Goal: Transaction & Acquisition: Purchase product/service

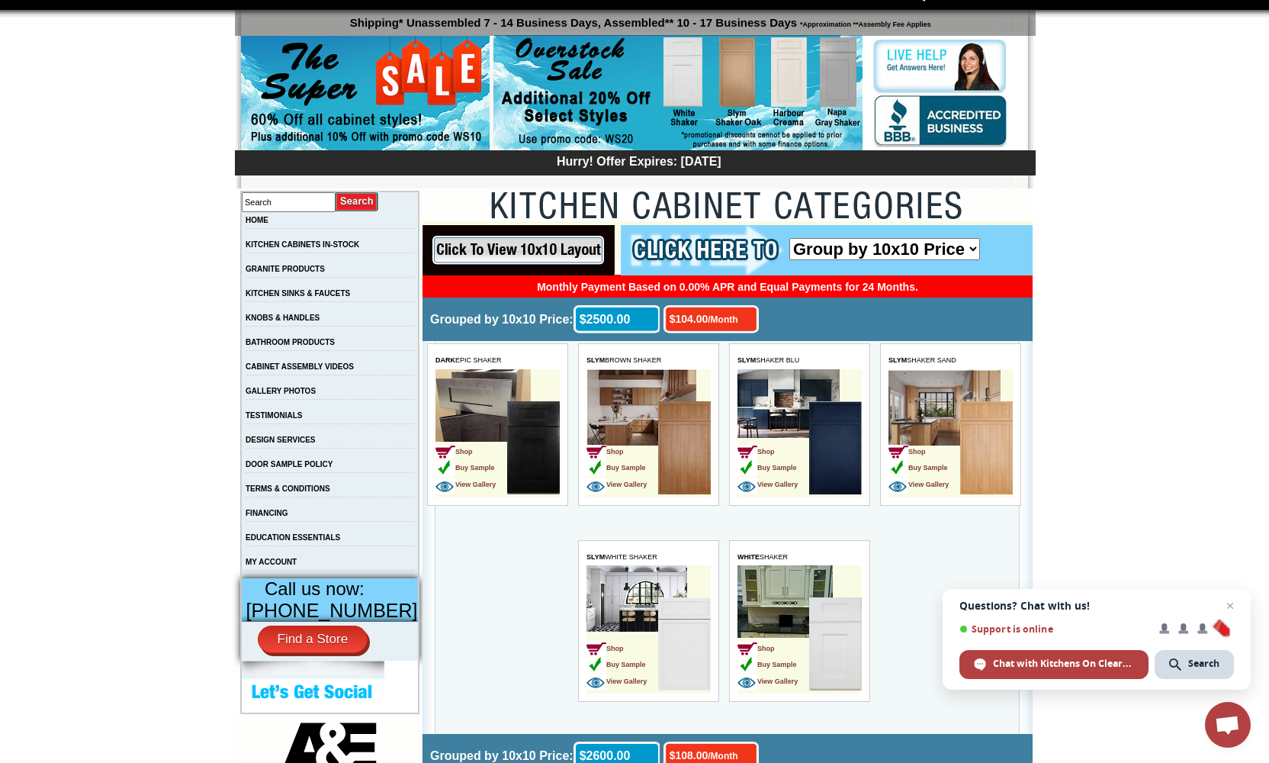
scroll to position [124, 0]
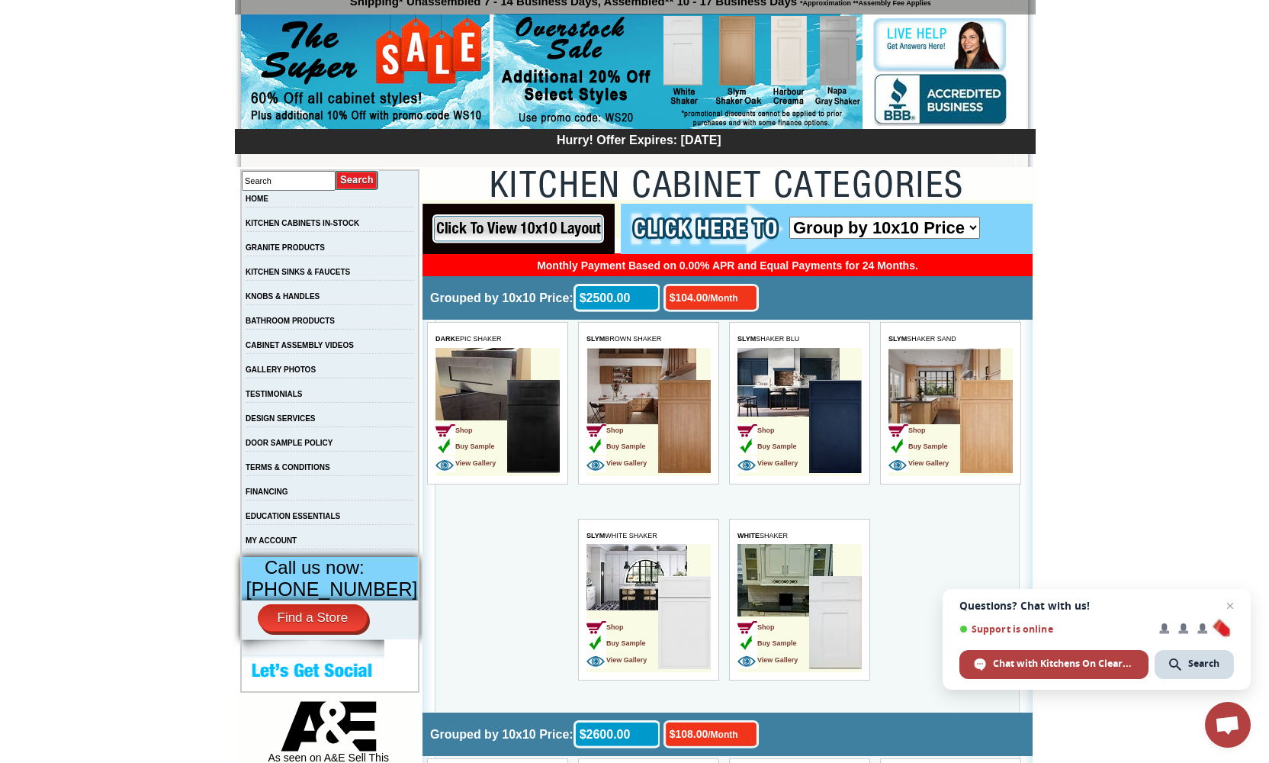
click at [805, 634] on td "Shop Buy Sample View Gallery" at bounding box center [773, 624] width 72 height 96
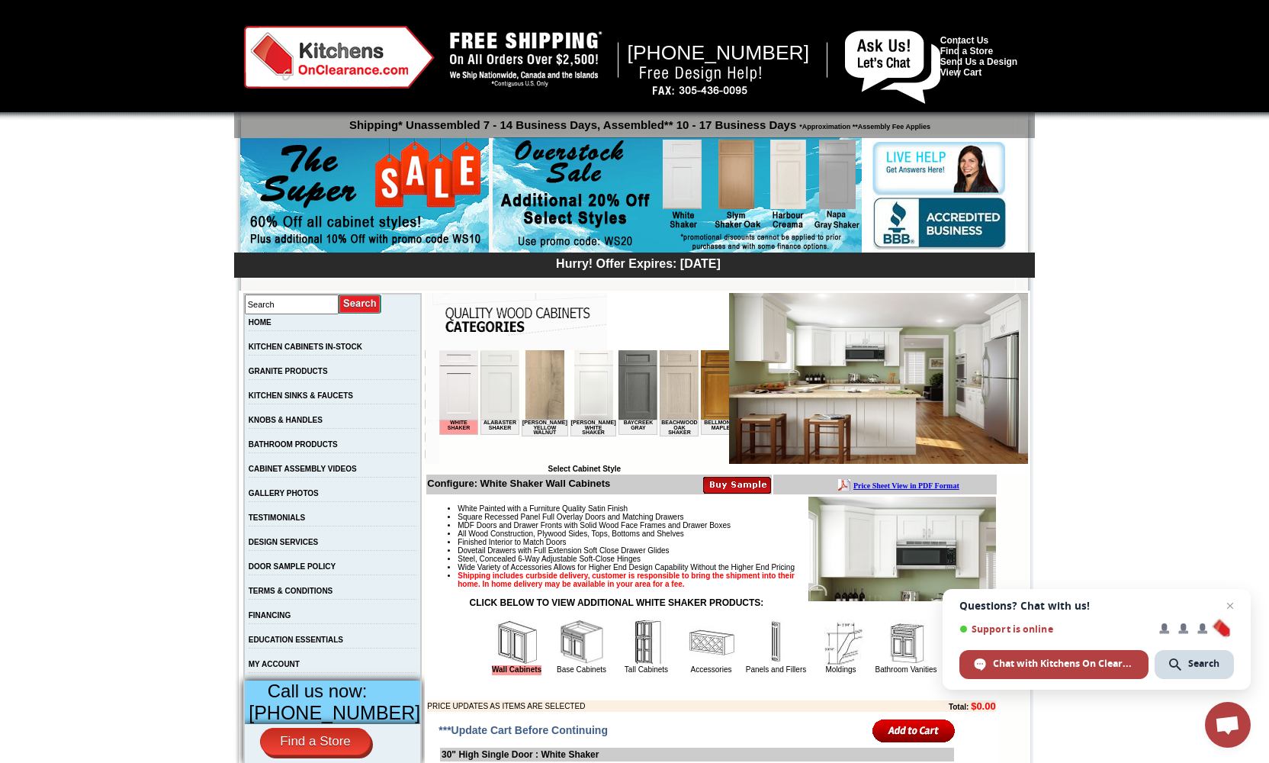
click at [455, 407] on img at bounding box center [458, 384] width 39 height 69
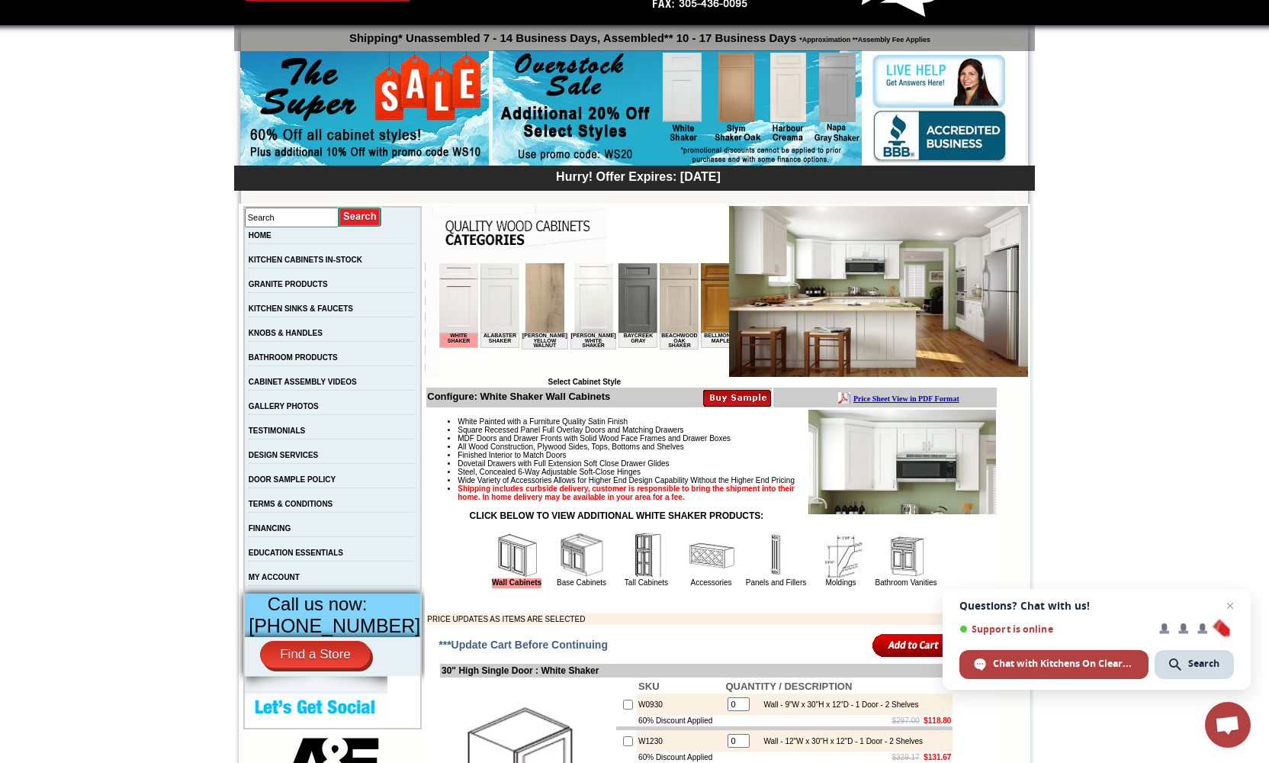
scroll to position [90, 0]
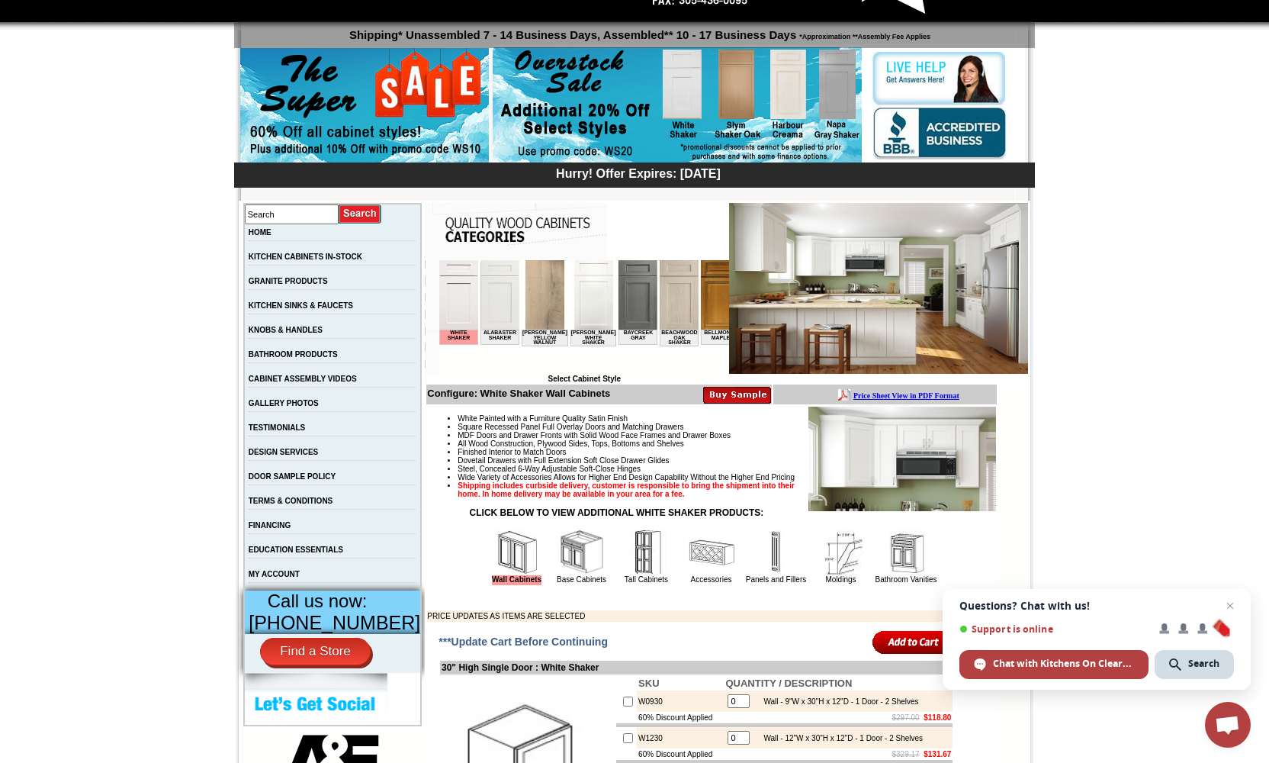
click at [516, 575] on img at bounding box center [517, 552] width 46 height 46
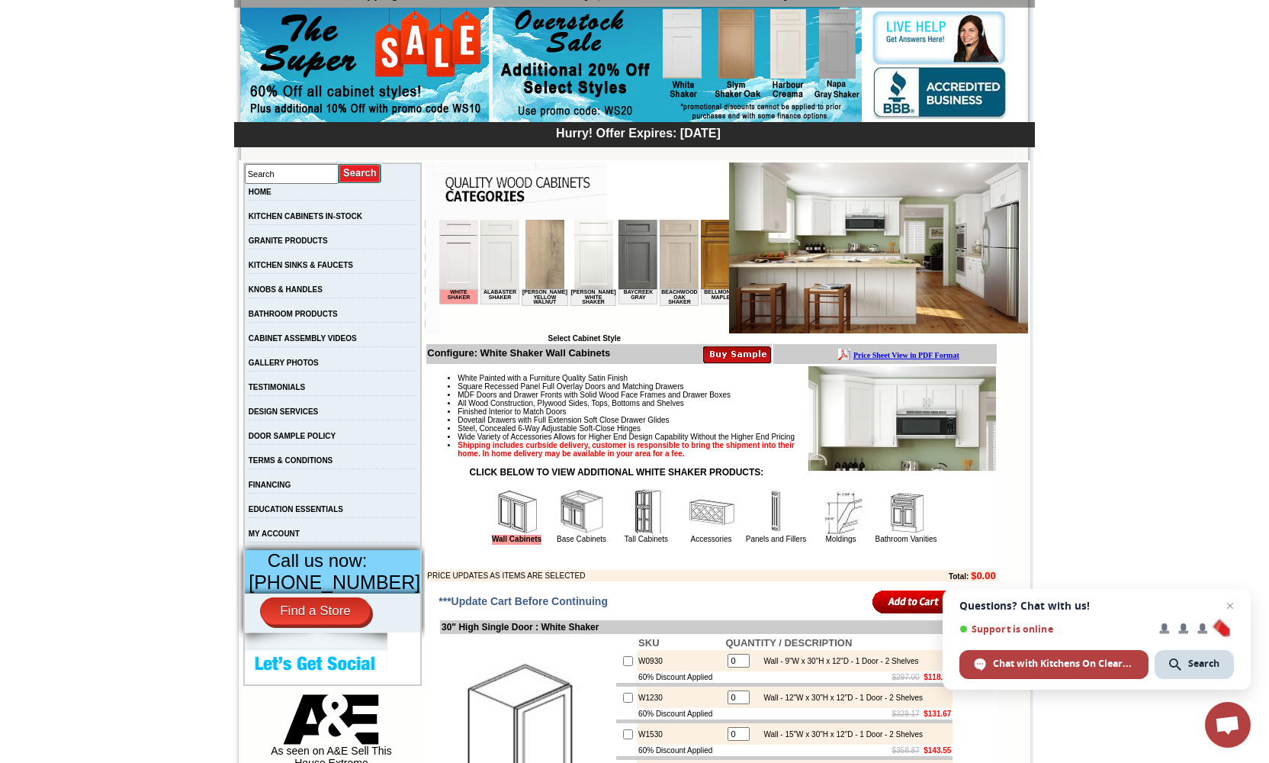
scroll to position [133, 0]
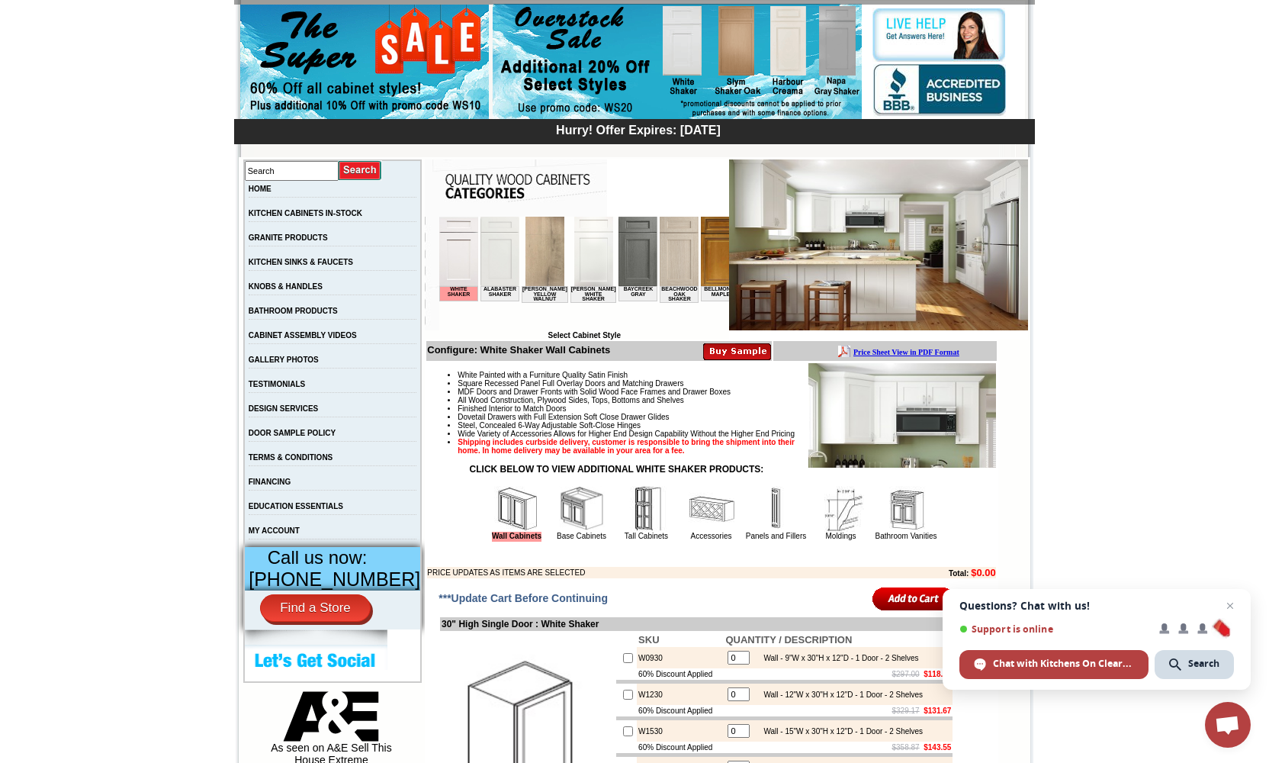
click at [639, 532] on img at bounding box center [647, 509] width 46 height 46
click at [638, 540] on link "Tall Cabinets" at bounding box center [646, 536] width 43 height 8
click at [628, 532] on img at bounding box center [647, 509] width 46 height 46
click at [629, 540] on link "Tall Cabinets" at bounding box center [646, 536] width 43 height 8
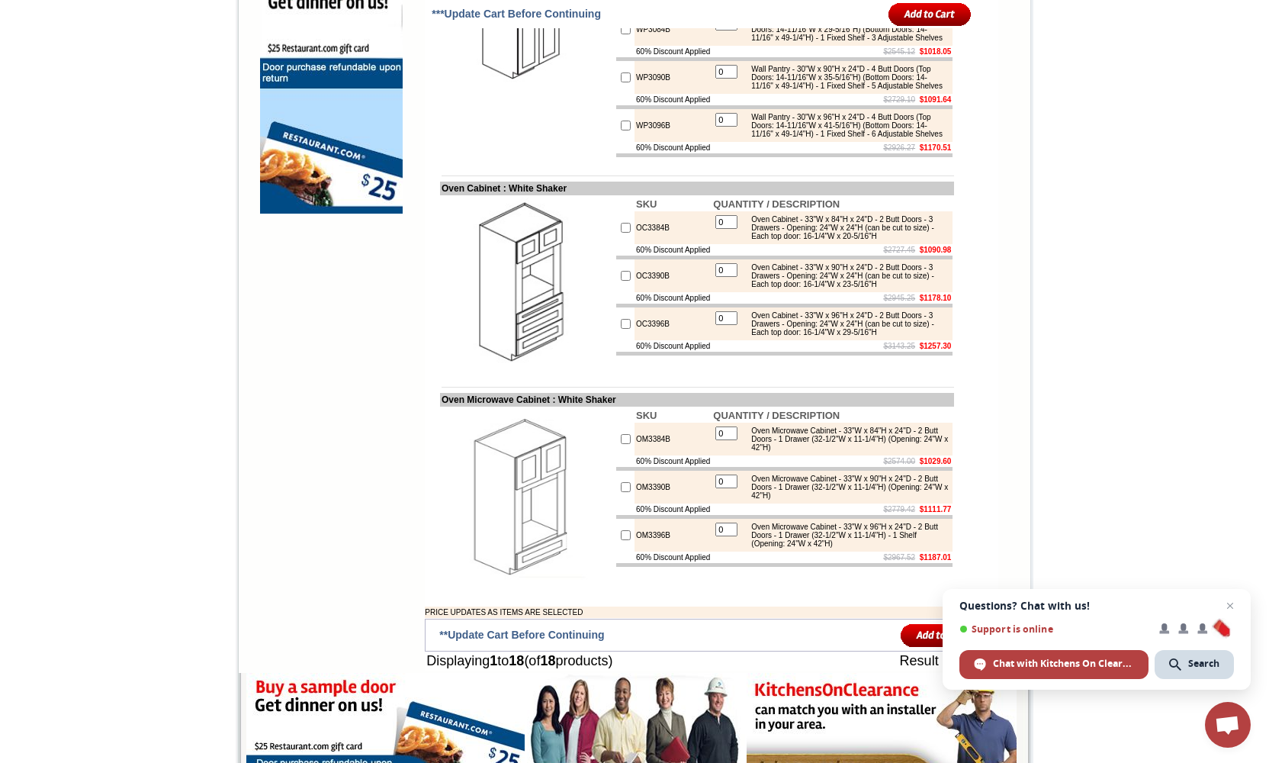
scroll to position [1257, 0]
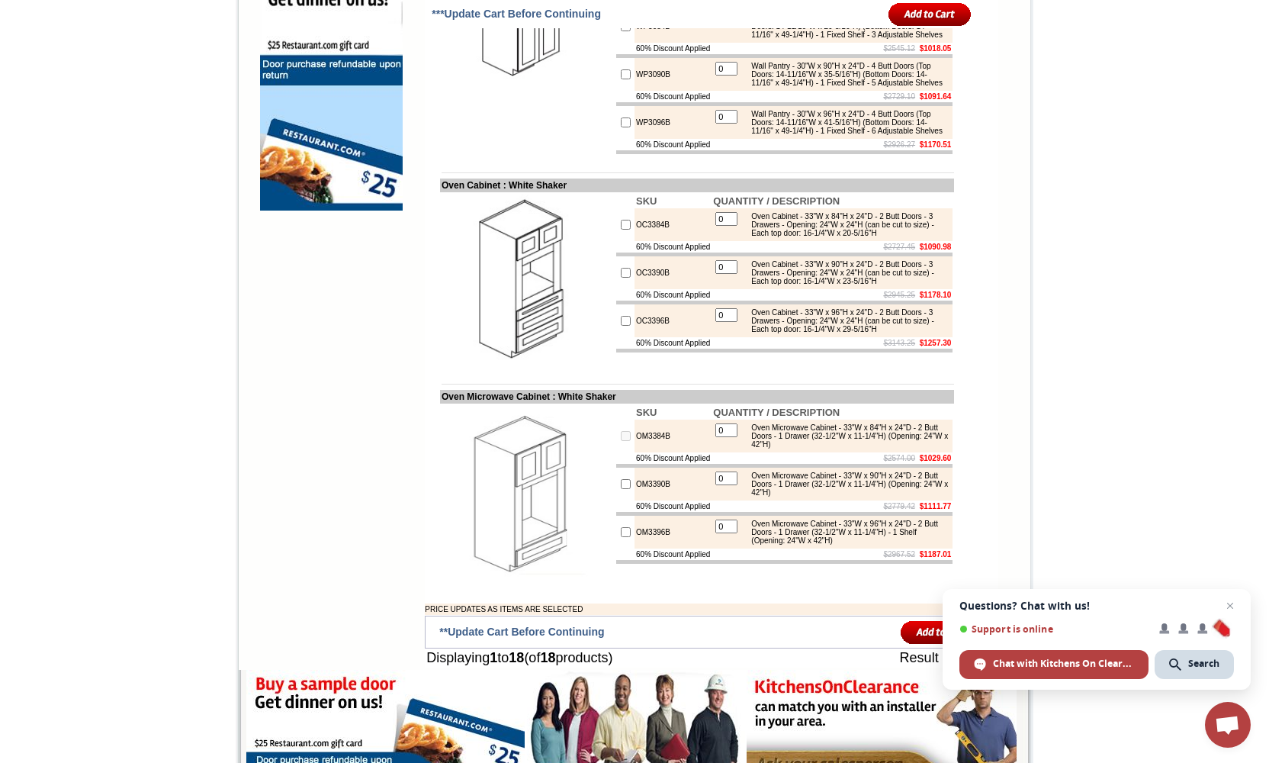
click at [727, 437] on input "0" at bounding box center [726, 430] width 22 height 14
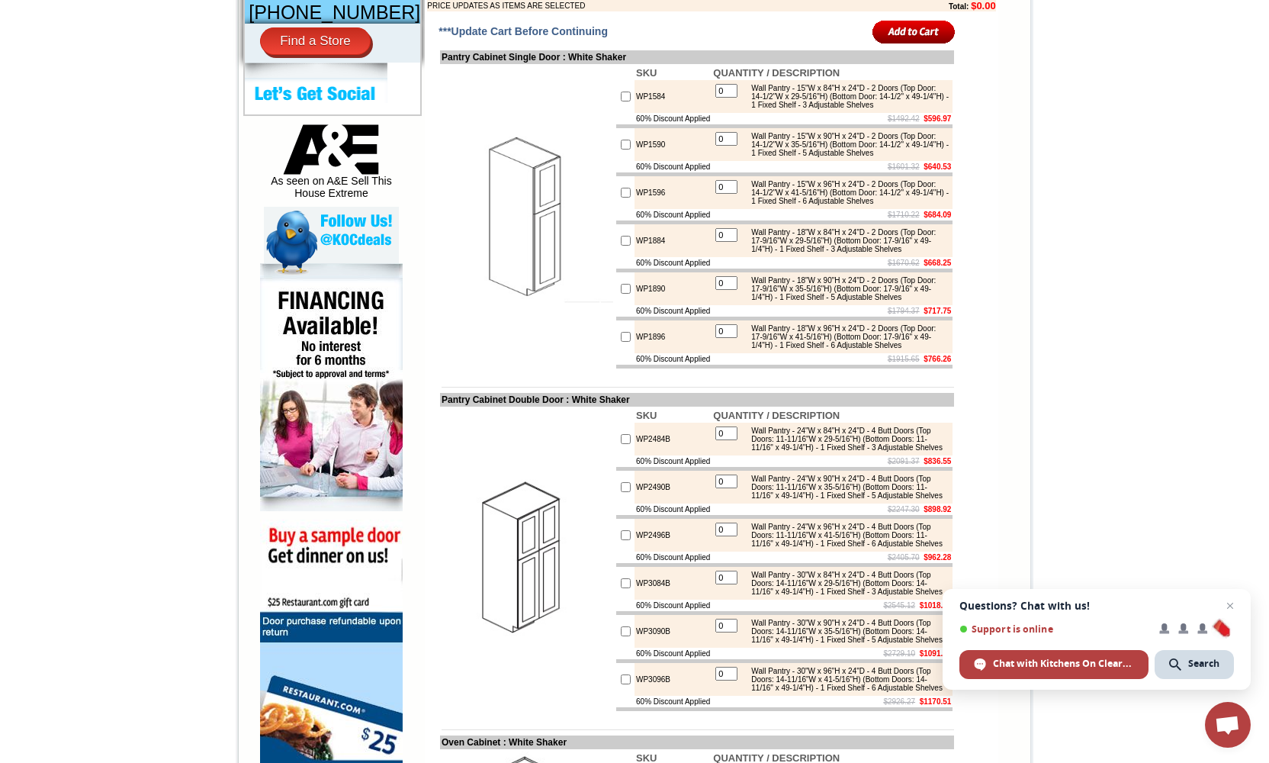
scroll to position [642, 0]
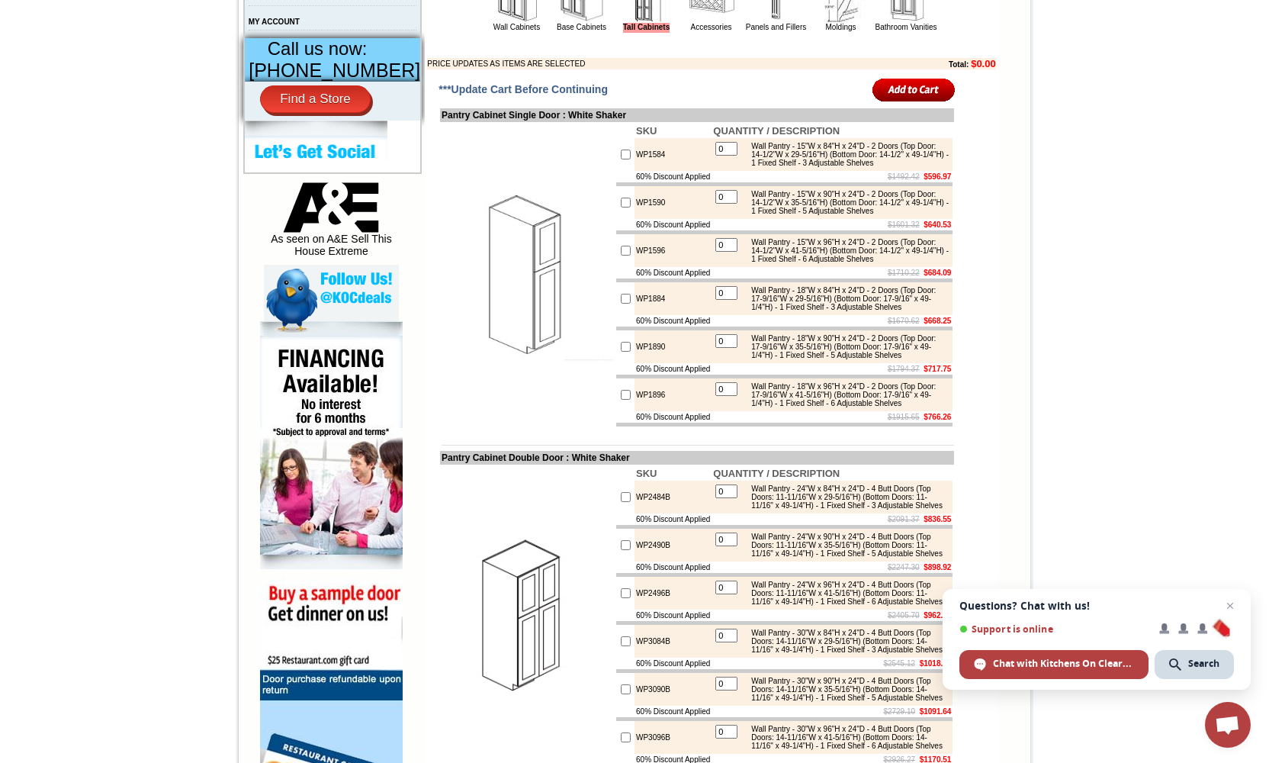
type input "1"
checkbox input "true"
click at [731, 156] on input "0" at bounding box center [726, 149] width 22 height 14
type input "2"
checkbox input "true"
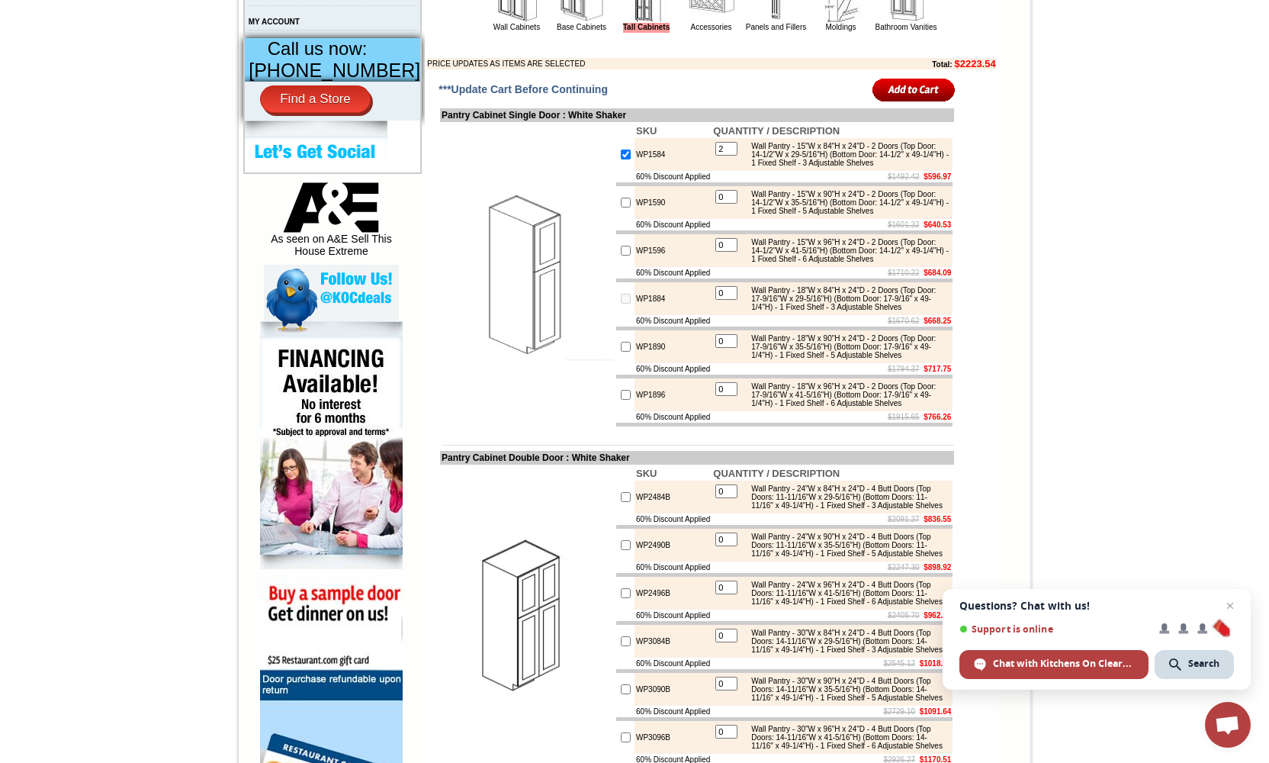
click at [728, 300] on input "0" at bounding box center [726, 293] width 22 height 14
type input "2"
checkbox input "true"
click at [733, 156] on input "2" at bounding box center [726, 149] width 22 height 14
click at [743, 168] on td "Wall Pantry - 15"W x 84"H x 24"D - 2 Doors (Top Door: 14-1/2"W x 29-5/16"H) (Bo…" at bounding box center [846, 154] width 207 height 27
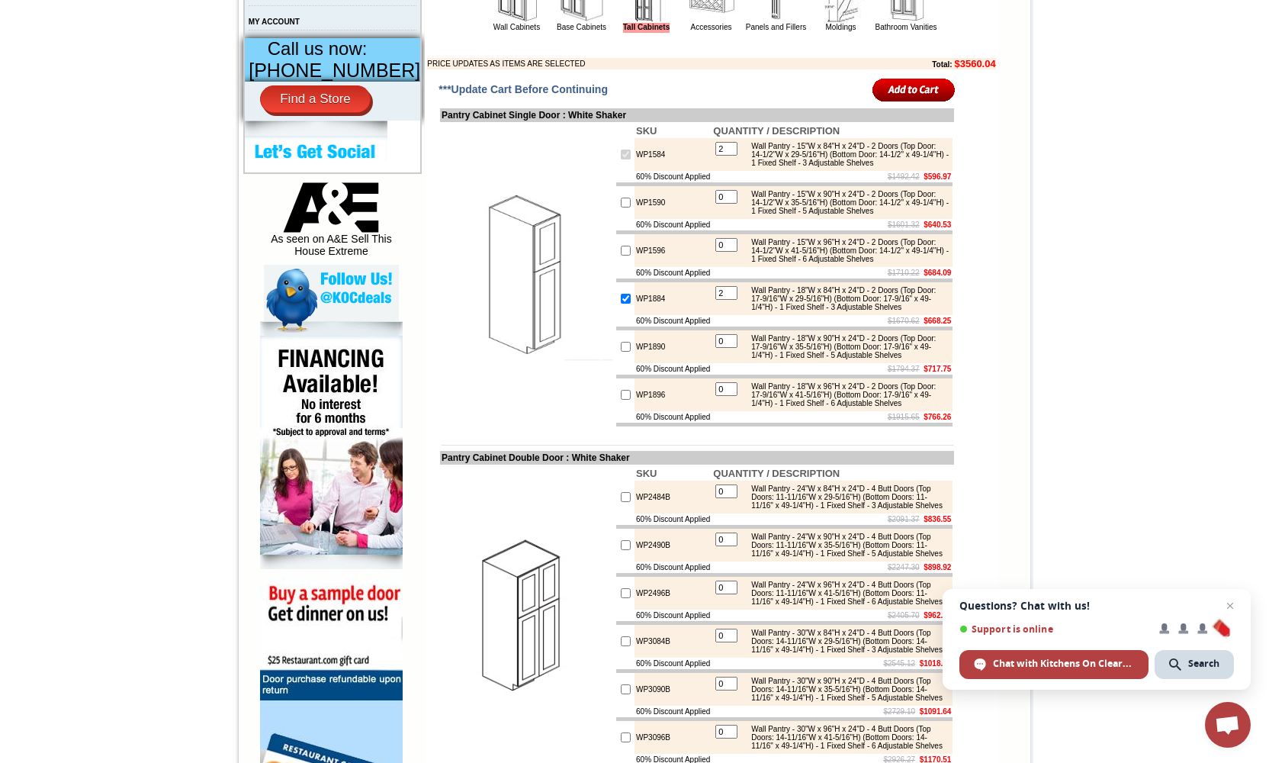
click at [730, 156] on input "2" at bounding box center [726, 149] width 22 height 14
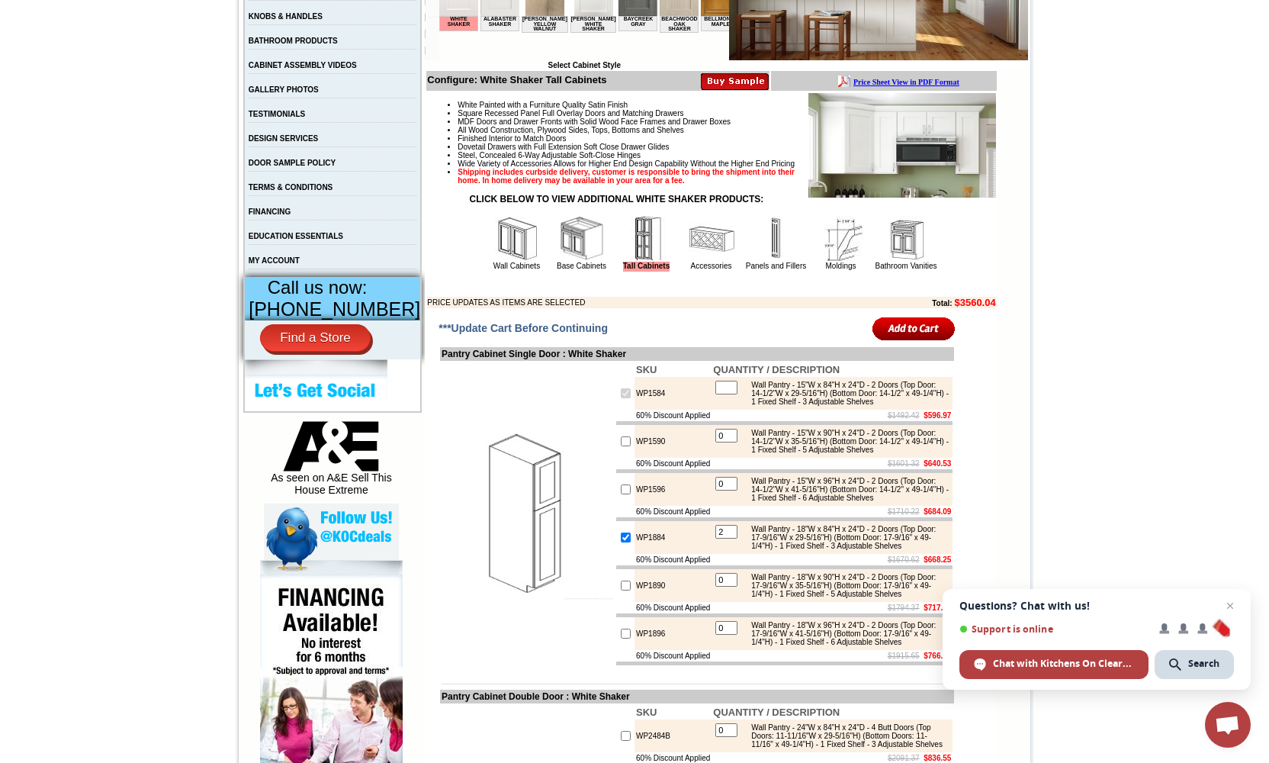
scroll to position [400, 0]
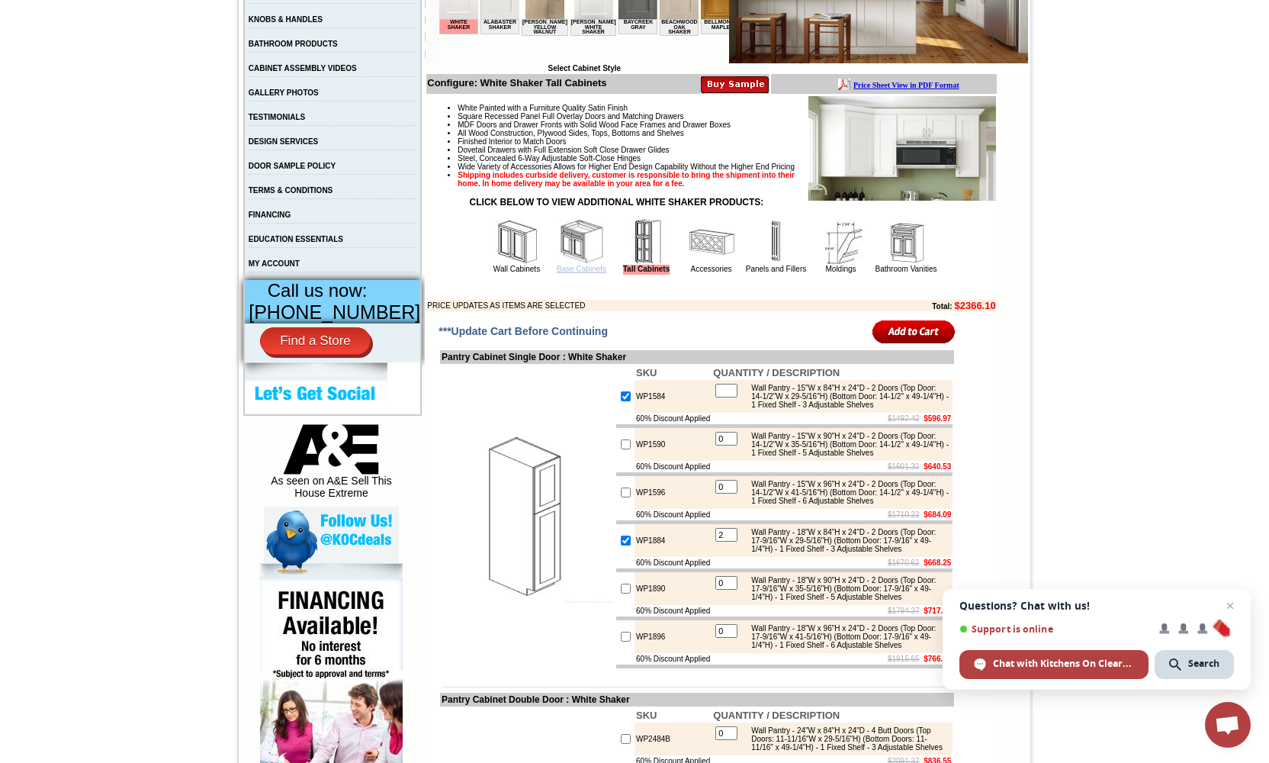
click at [565, 273] on link "Base Cabinets" at bounding box center [582, 269] width 50 height 8
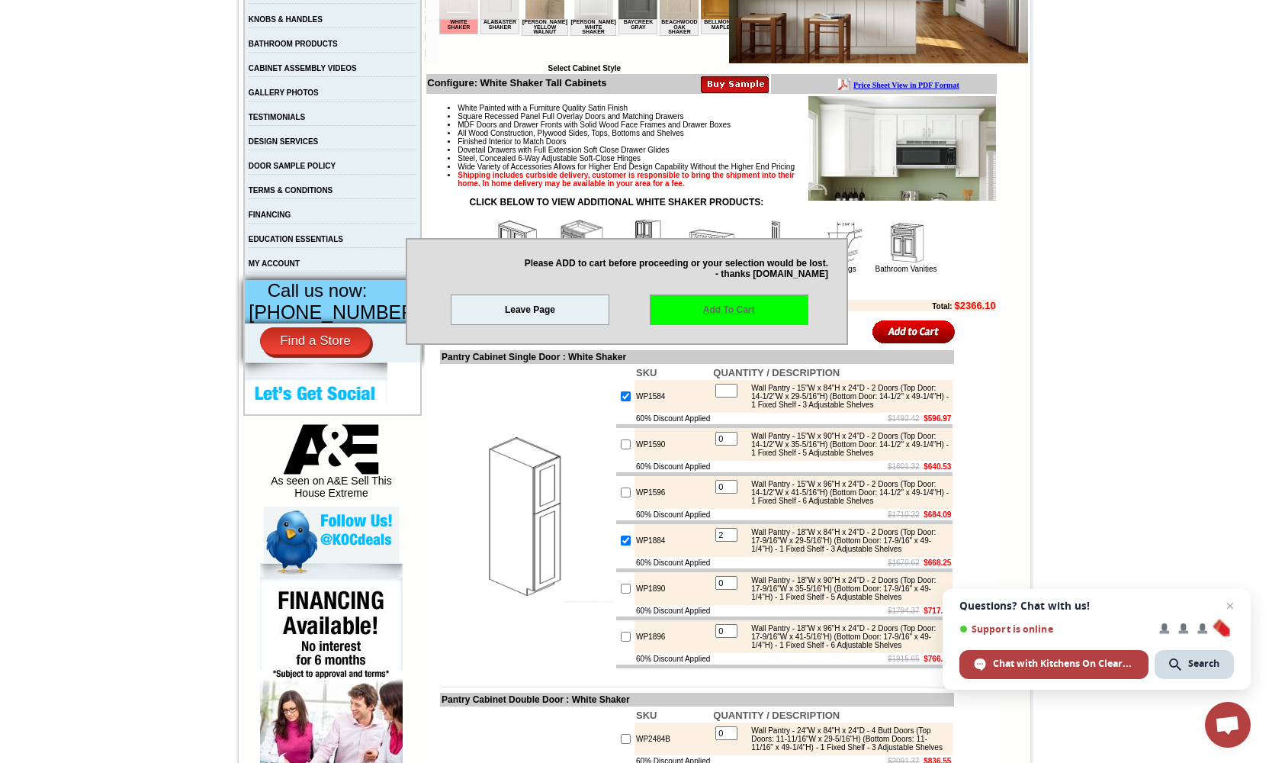
click at [664, 316] on link "Add To Cart" at bounding box center [729, 309] width 159 height 31
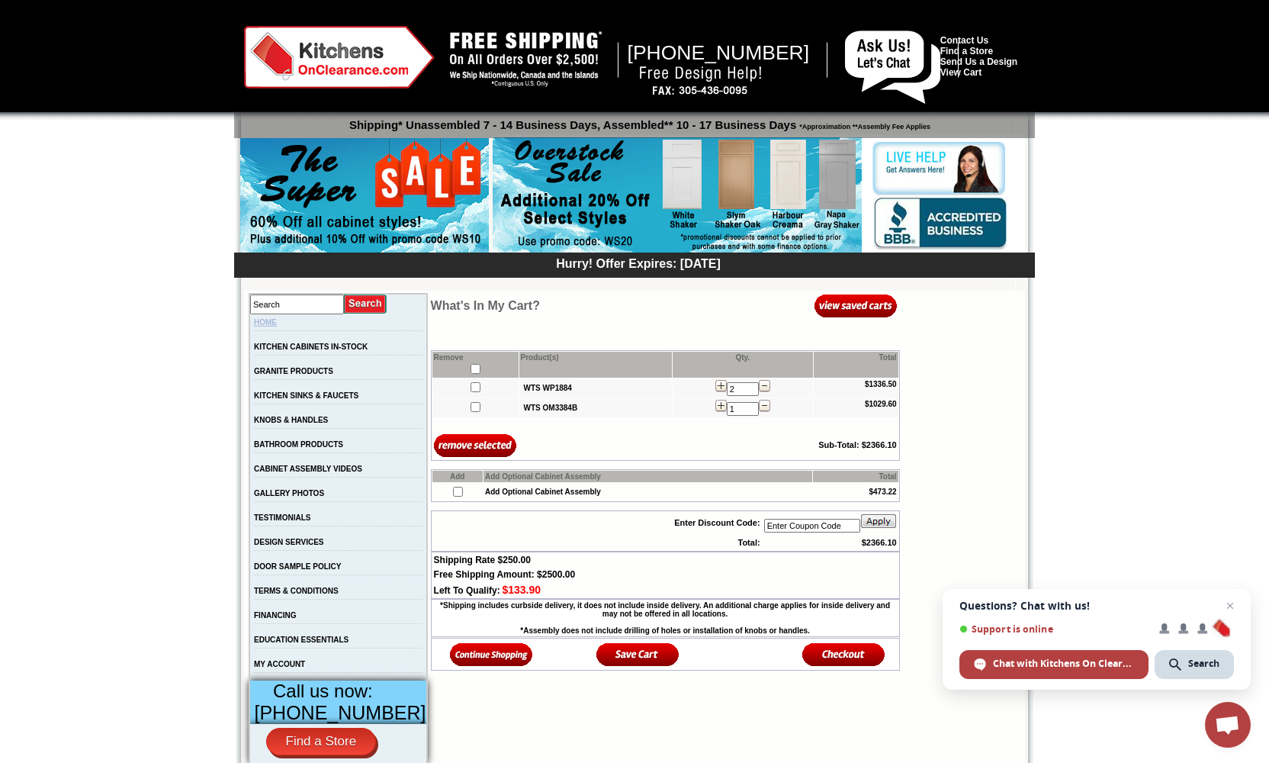
click at [277, 320] on link "HOME" at bounding box center [265, 322] width 23 height 8
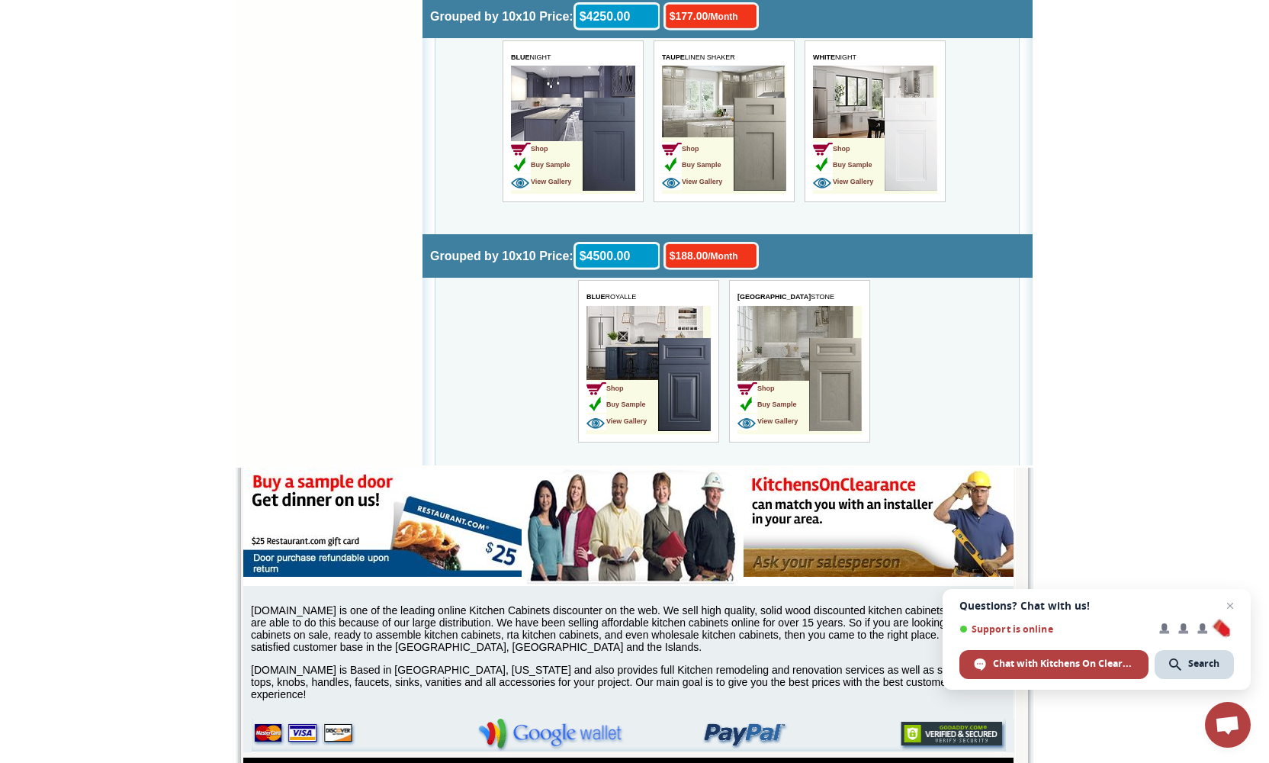
scroll to position [4862, 0]
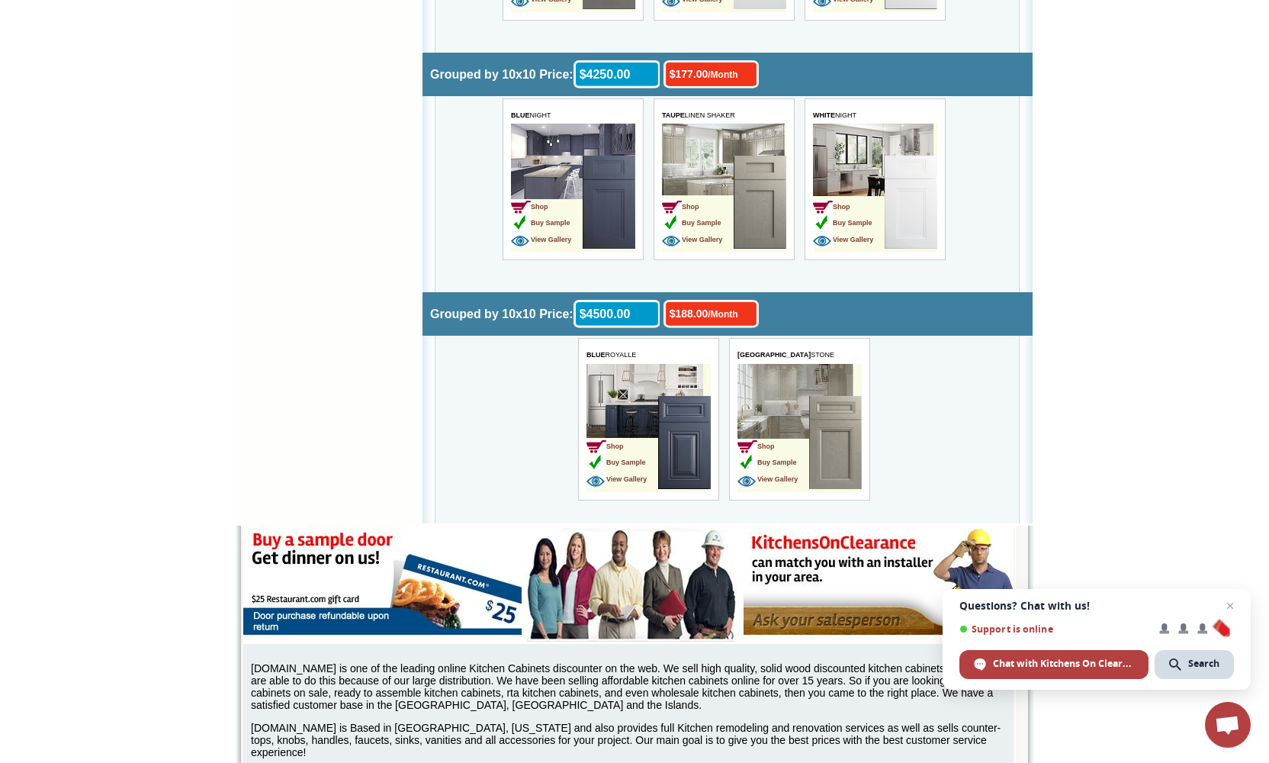
click at [853, 184] on td "Shop Buy Sample View Gallery" at bounding box center [848, 204] width 72 height 96
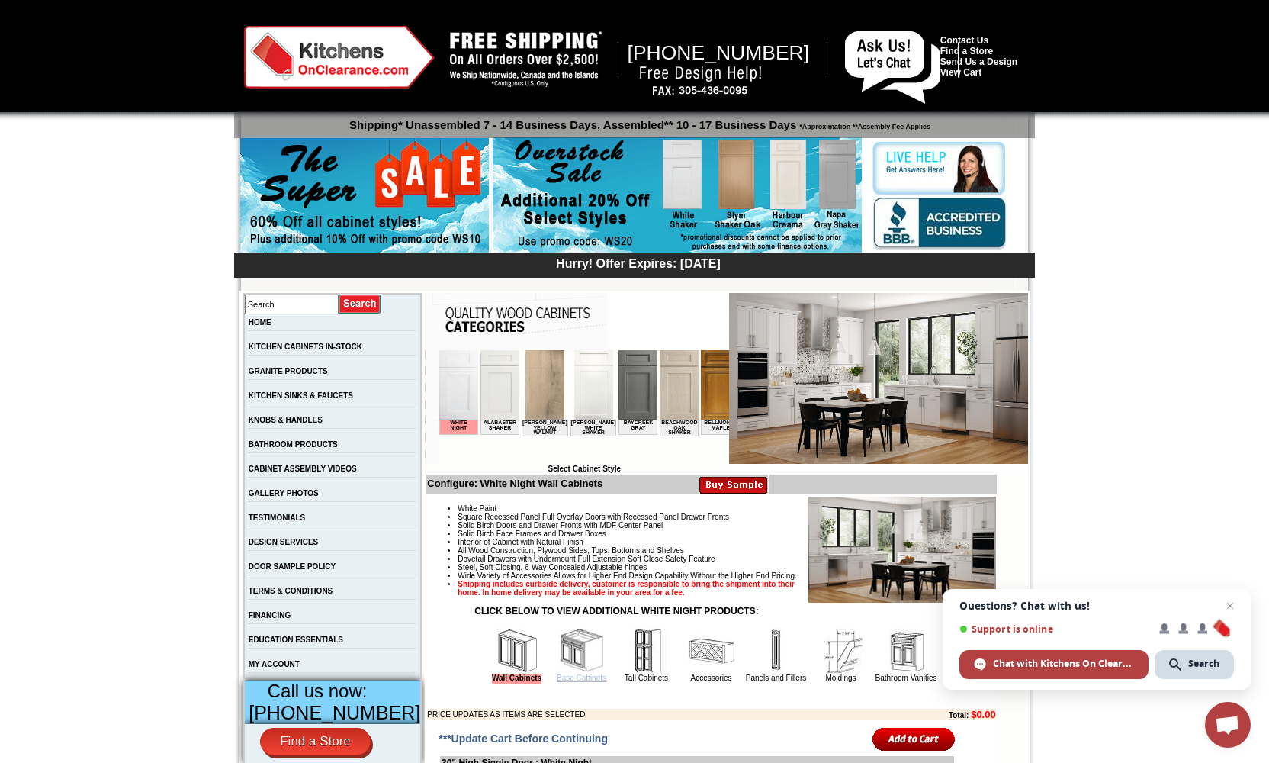
click at [576, 682] on link "Base Cabinets" at bounding box center [582, 677] width 50 height 8
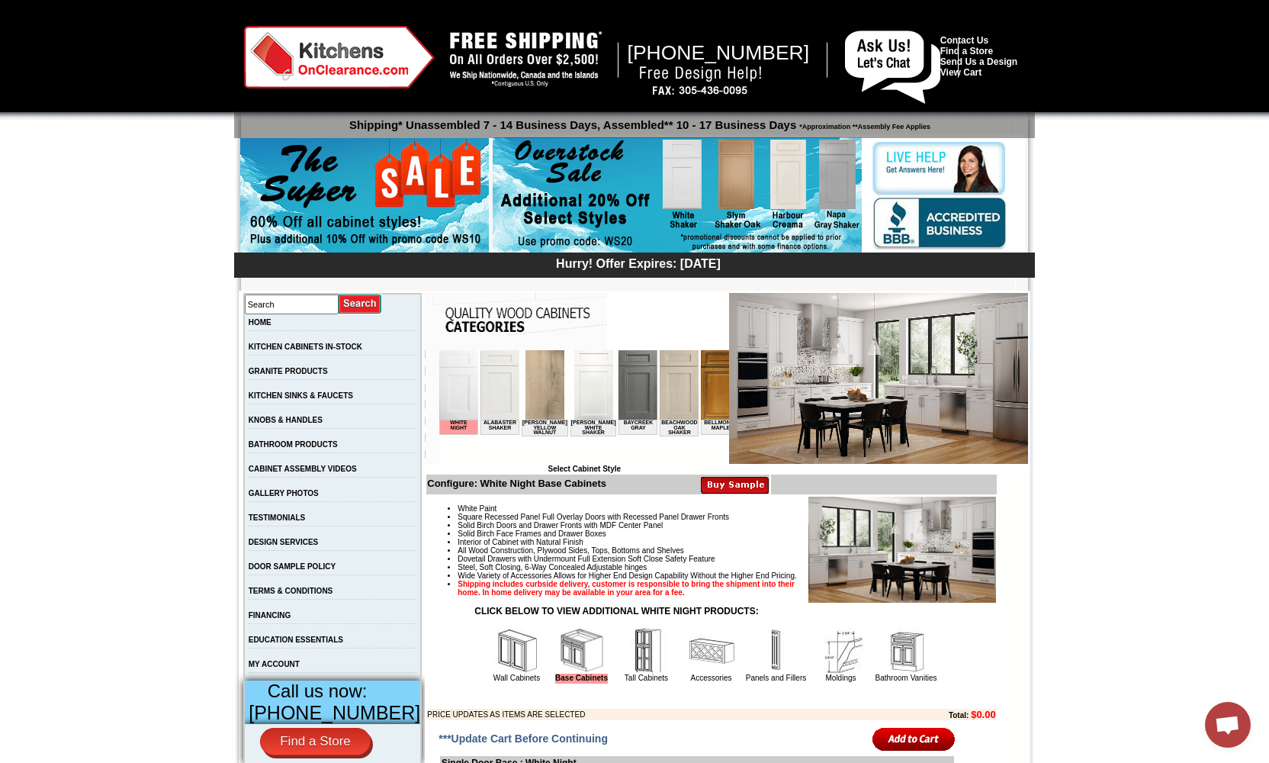
click at [631, 673] on img at bounding box center [647, 651] width 46 height 46
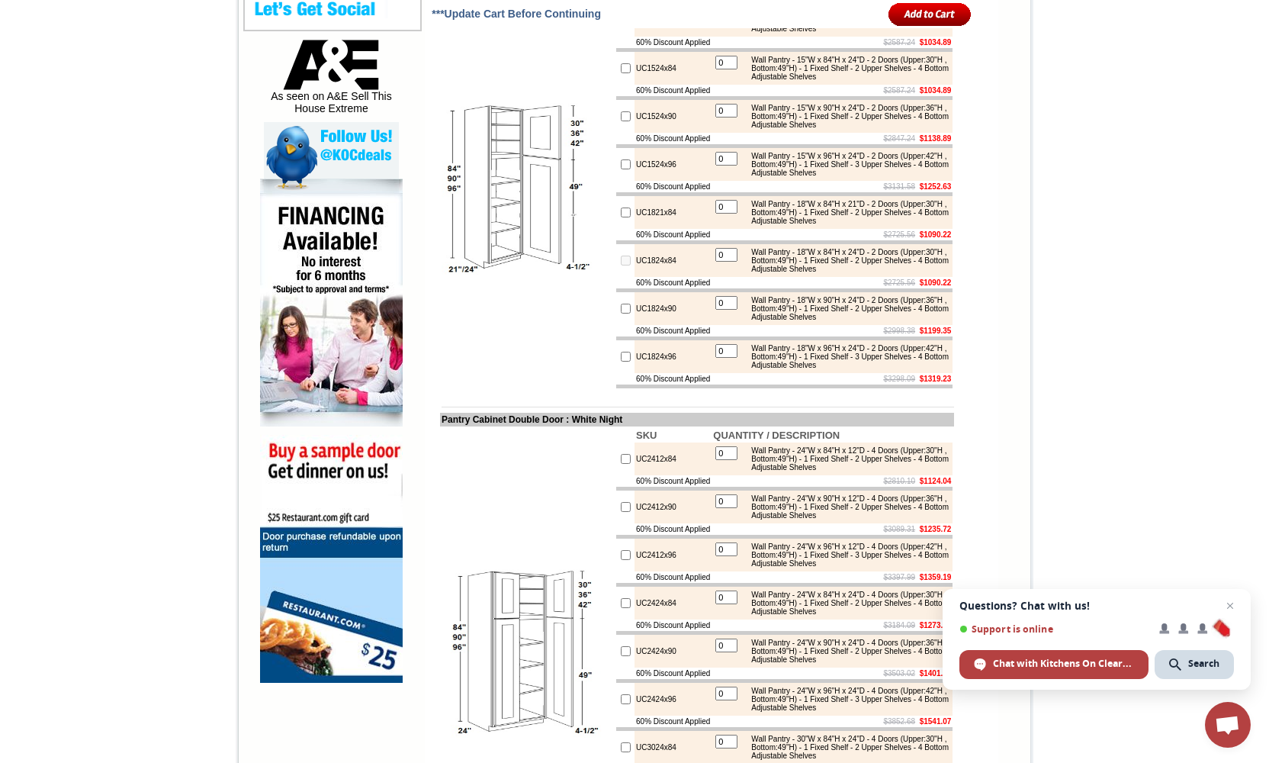
click at [725, 262] on input "0" at bounding box center [726, 255] width 22 height 14
type input "2"
checkbox input "true"
click at [930, 16] on input "image" at bounding box center [929, 14] width 83 height 25
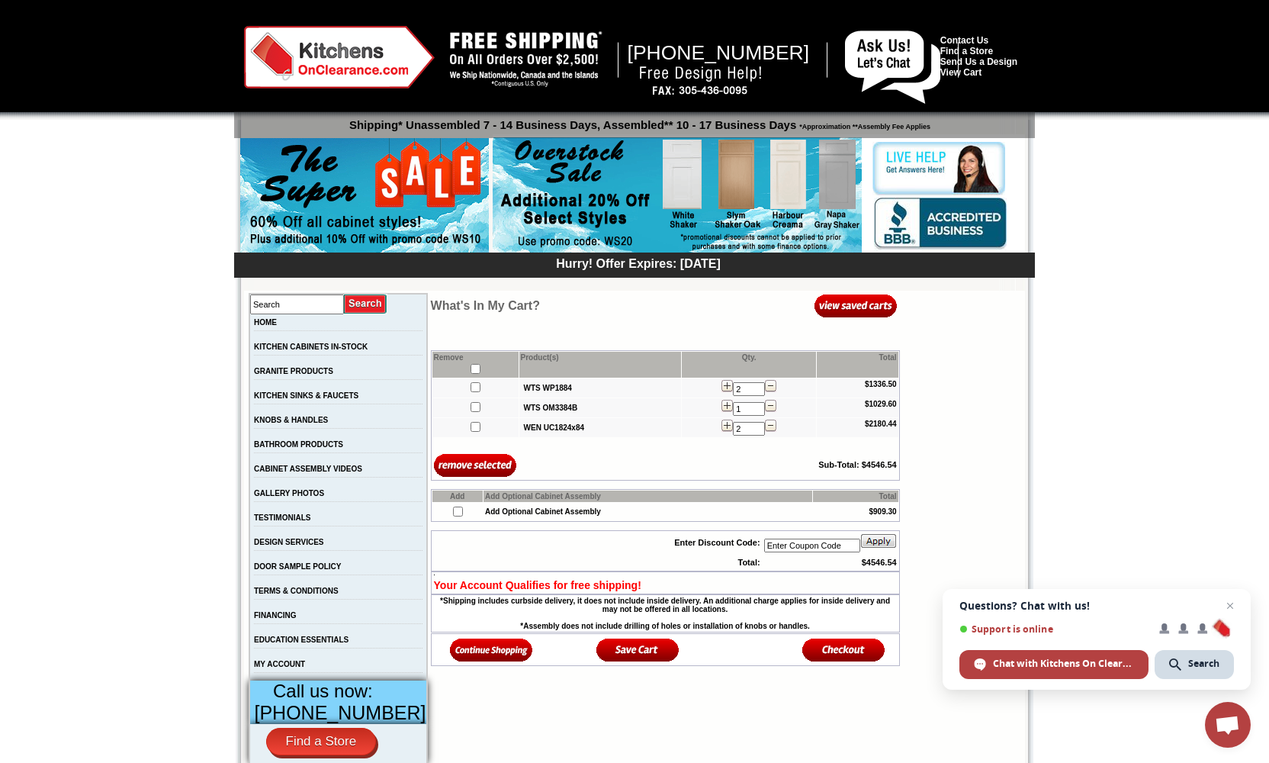
click at [504, 662] on img at bounding box center [491, 649] width 83 height 25
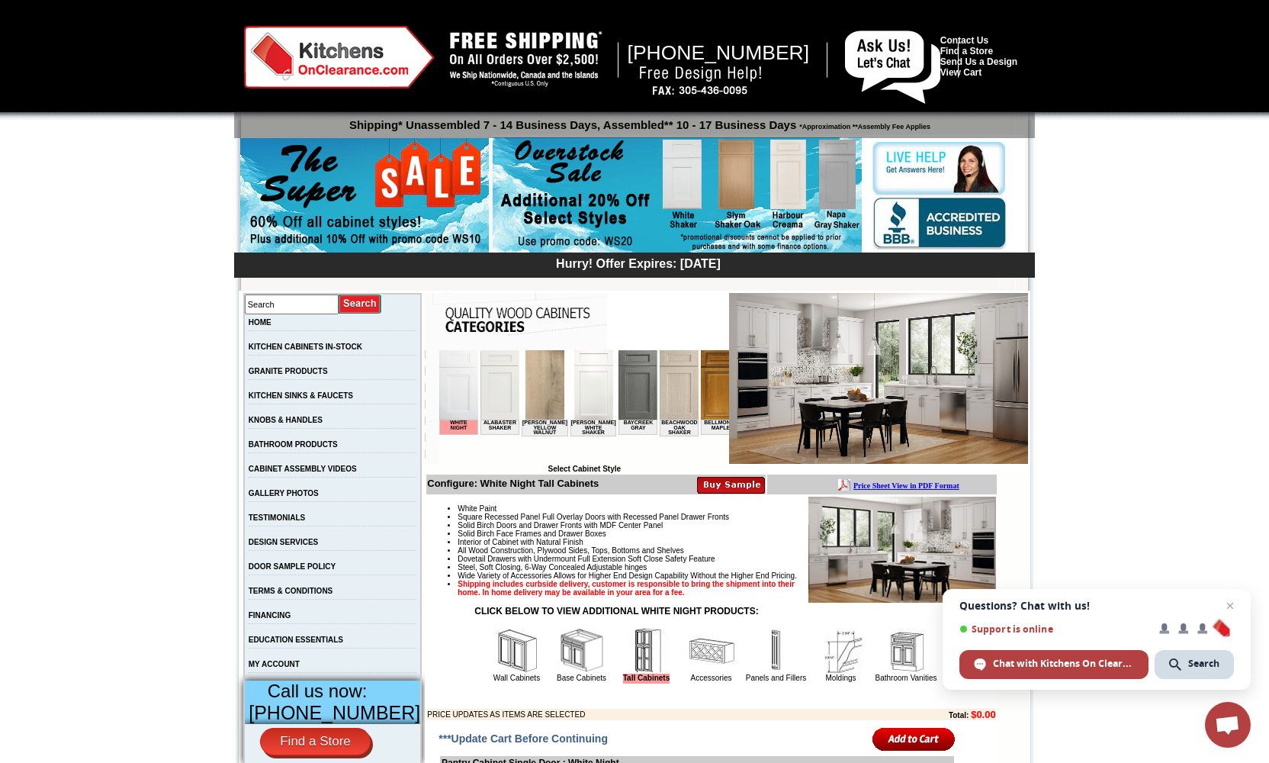
click at [566, 665] on img at bounding box center [582, 651] width 46 height 46
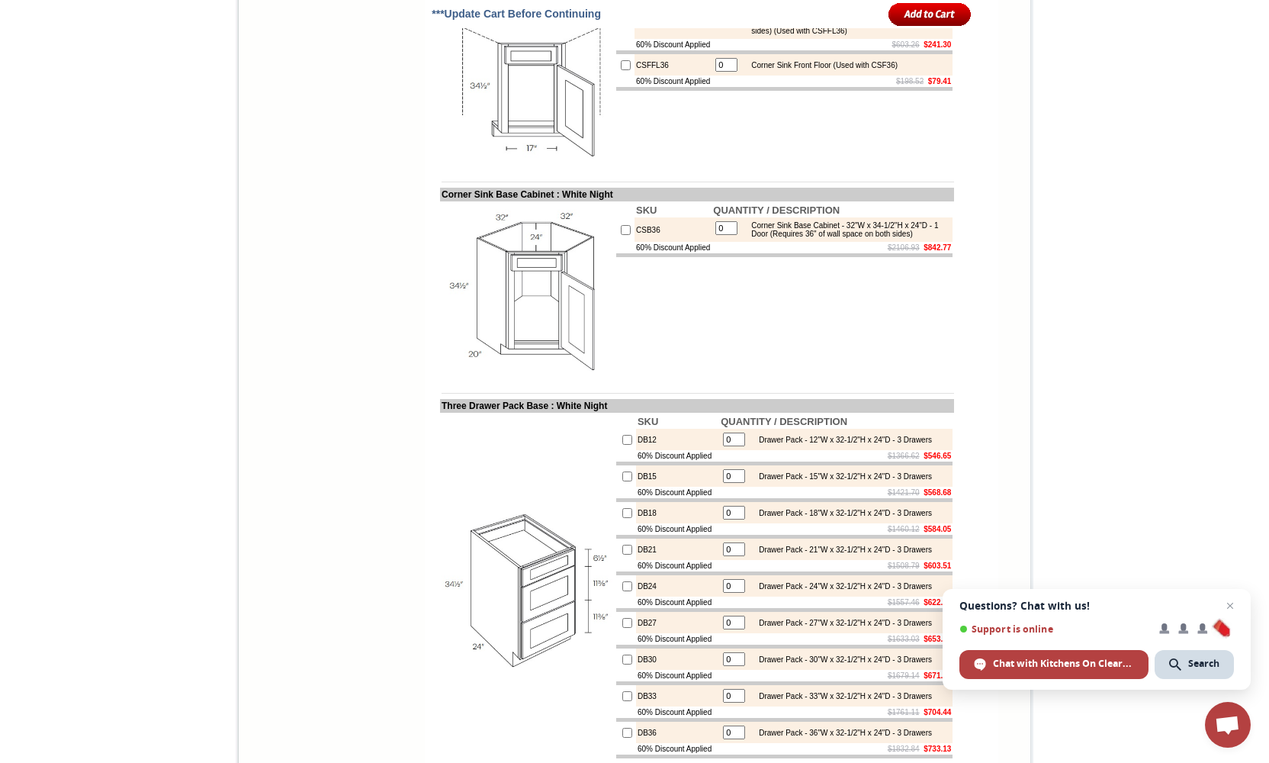
scroll to position [6326, 0]
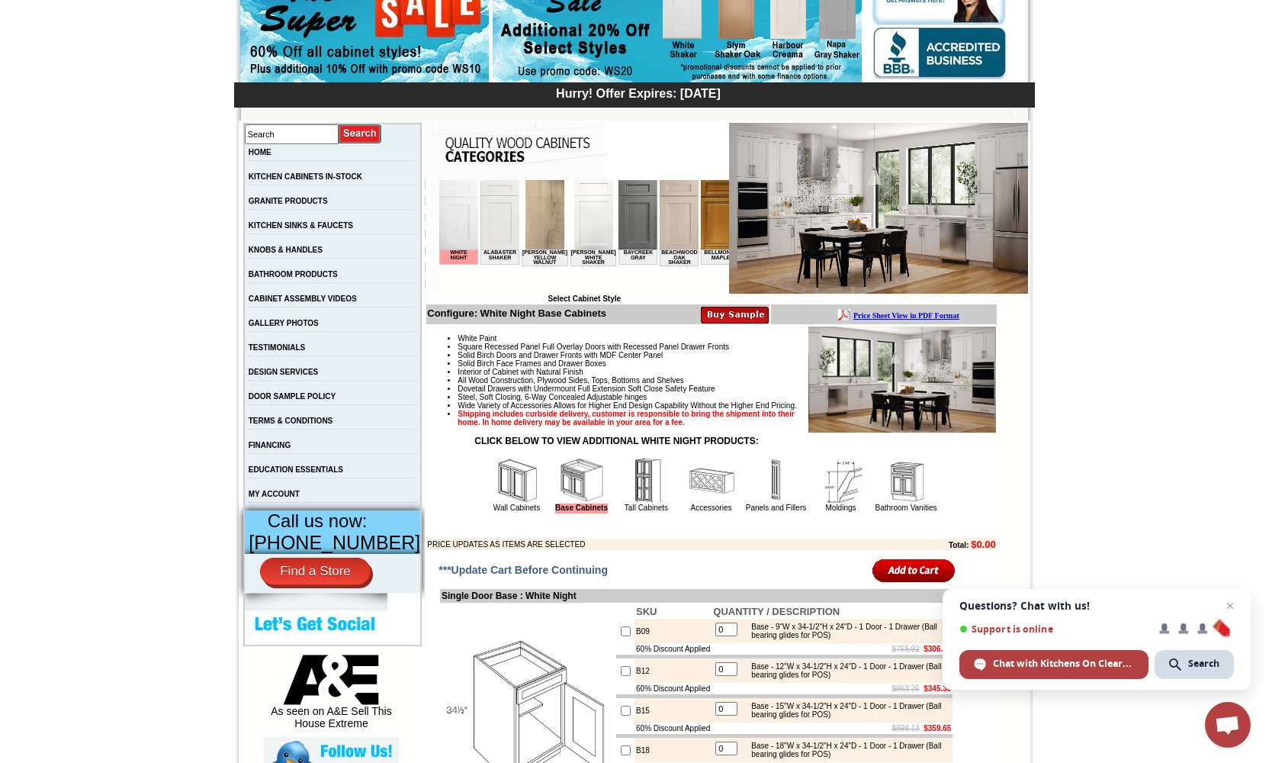
scroll to position [173, 0]
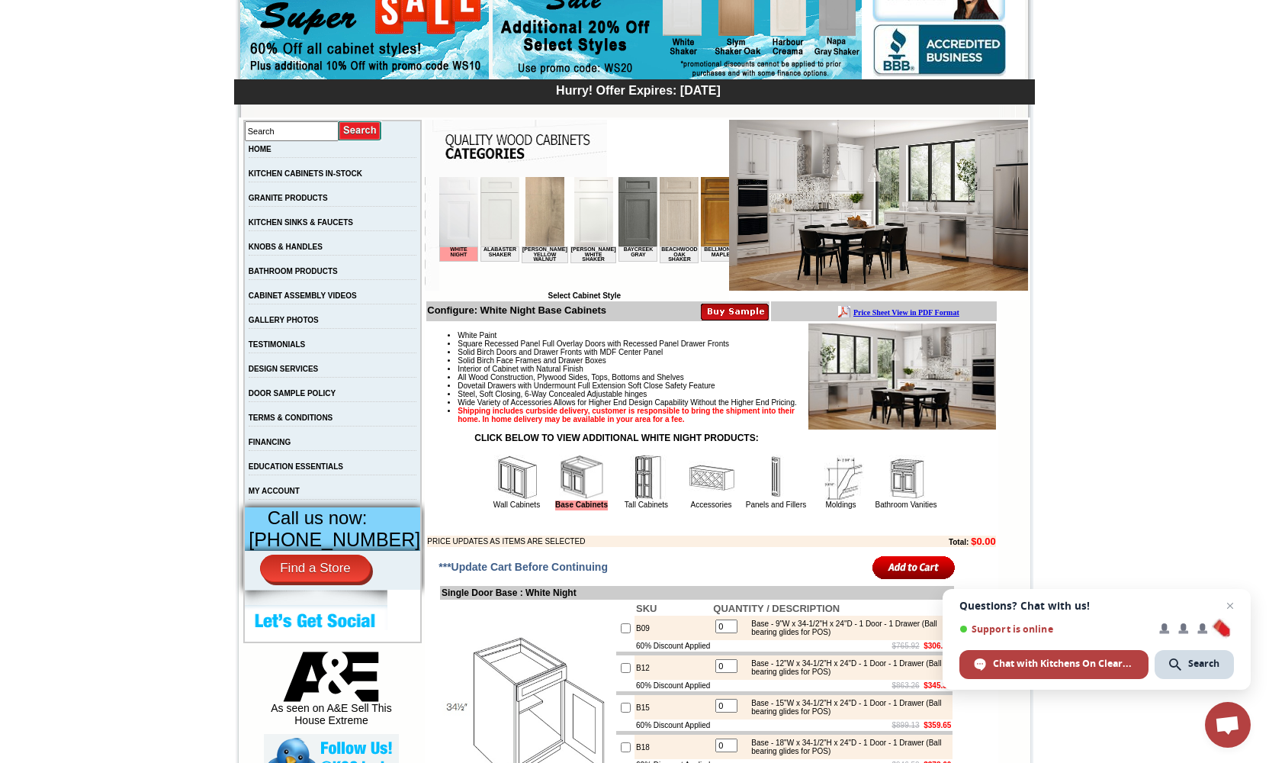
click at [886, 580] on input "image" at bounding box center [913, 566] width 83 height 25
